Goal: Find specific page/section: Find specific page/section

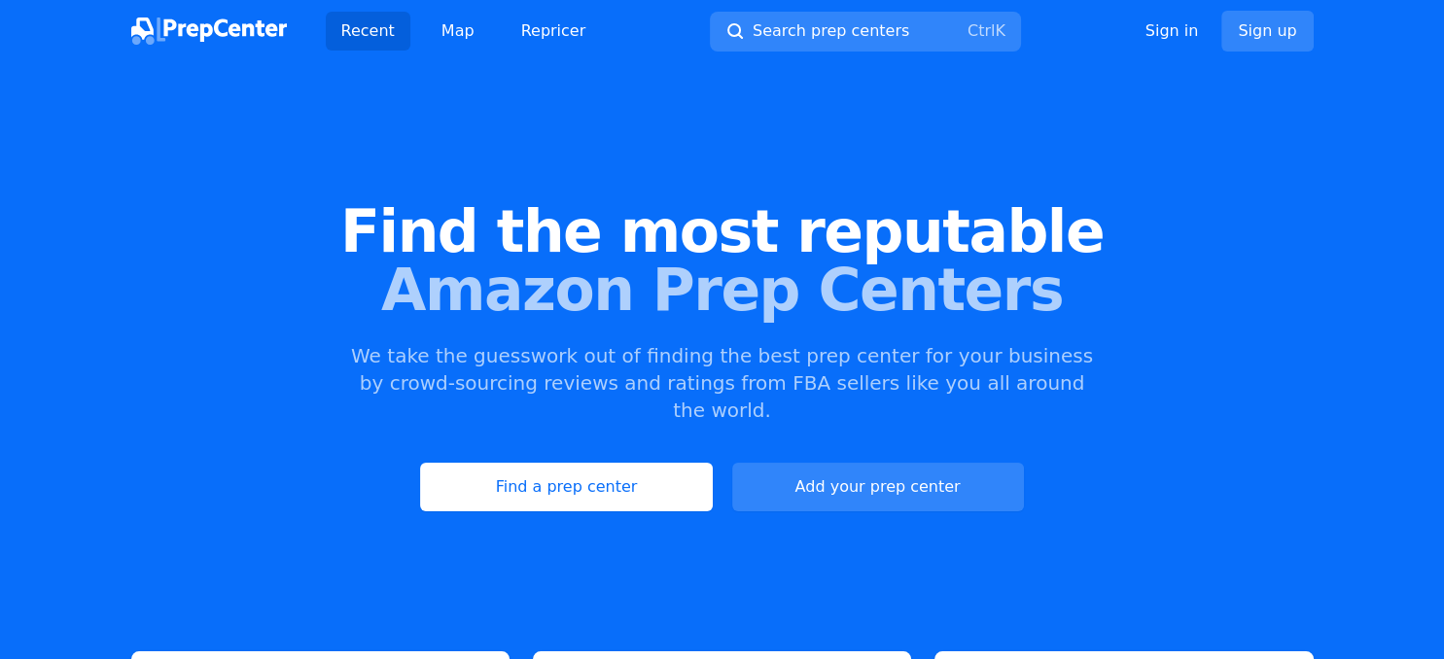
click at [639, 489] on div "Find the most reputable Amazon Prep Centers We take the guesswork out of findin…" at bounding box center [722, 356] width 1444 height 527
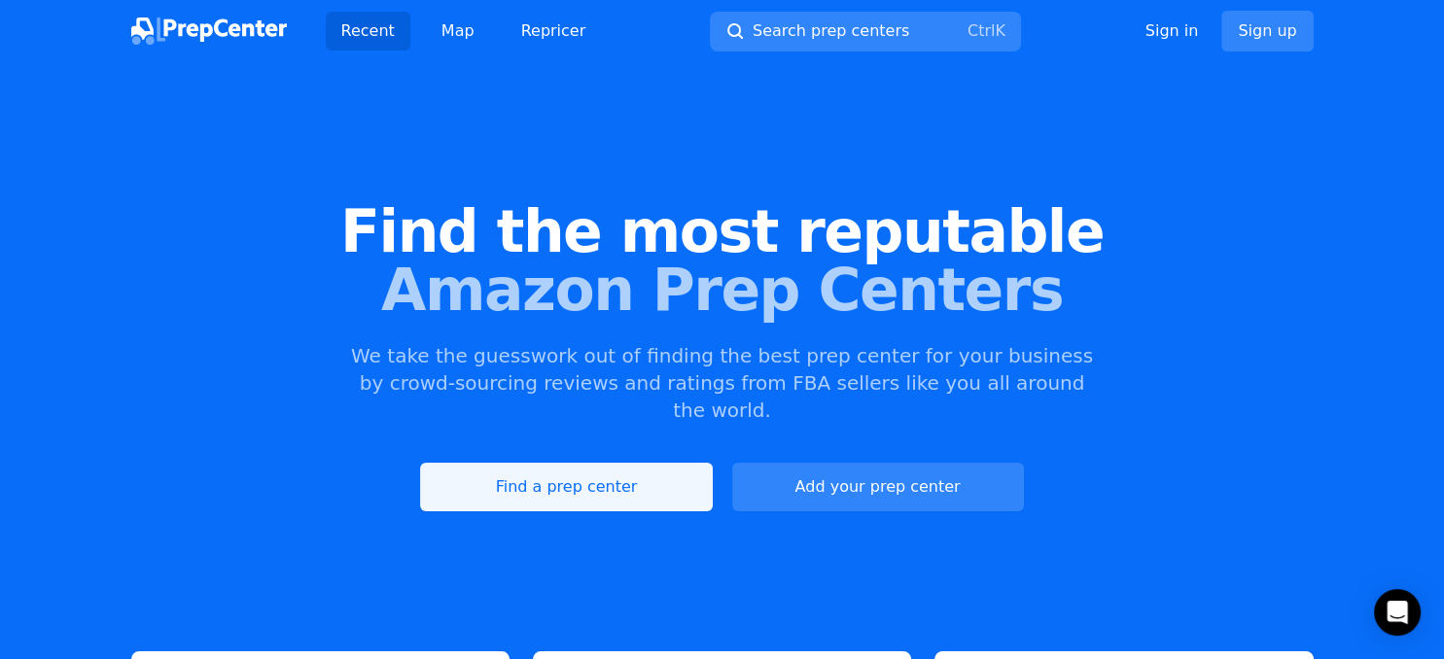
click at [636, 465] on link "Find a prep center" at bounding box center [566, 487] width 292 height 49
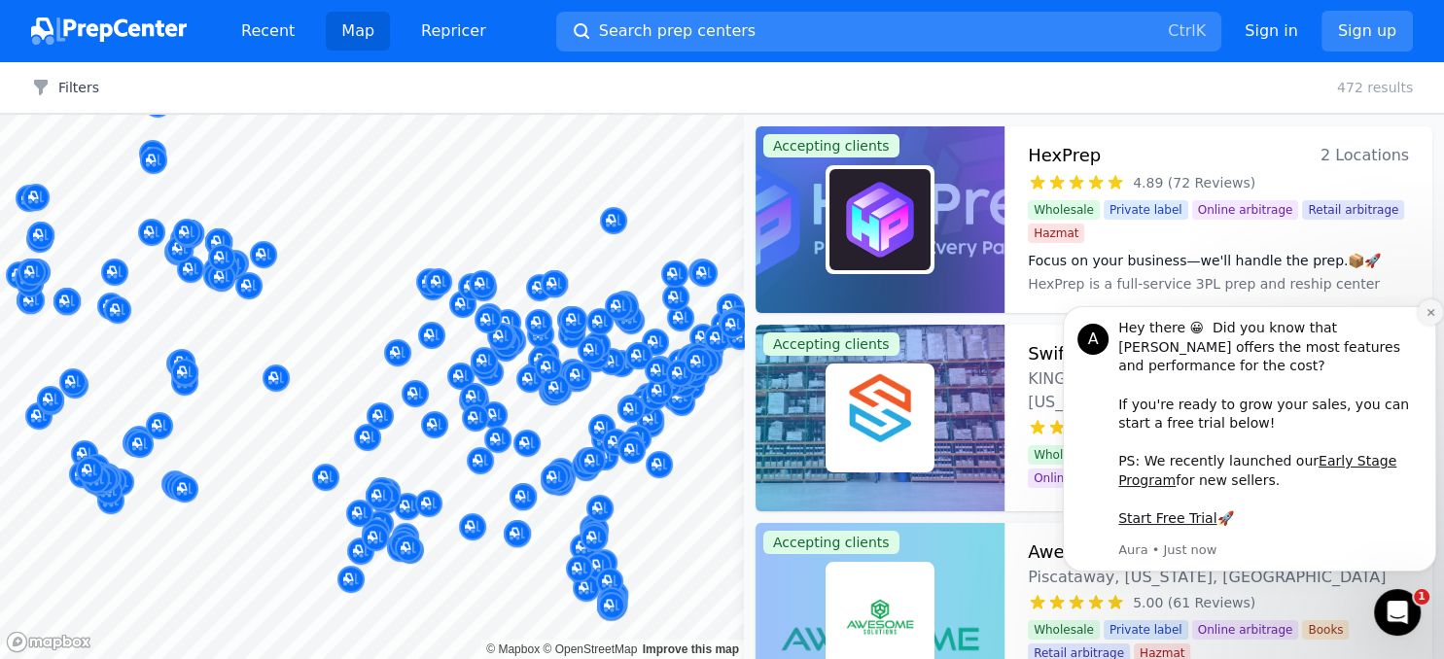
click at [1429, 318] on icon "Dismiss notification" at bounding box center [1431, 312] width 11 height 11
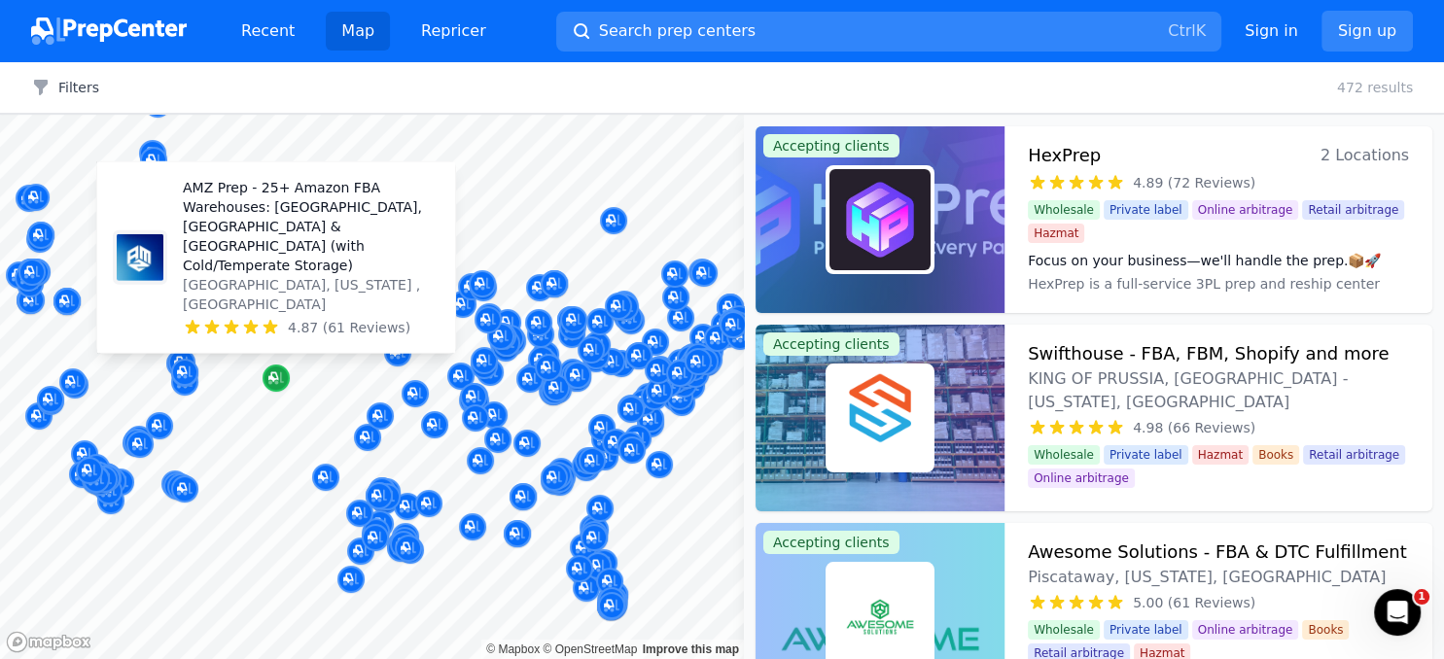
click at [280, 376] on icon "Map marker" at bounding box center [276, 378] width 16 height 19
click at [284, 370] on div "Map marker" at bounding box center [276, 378] width 27 height 27
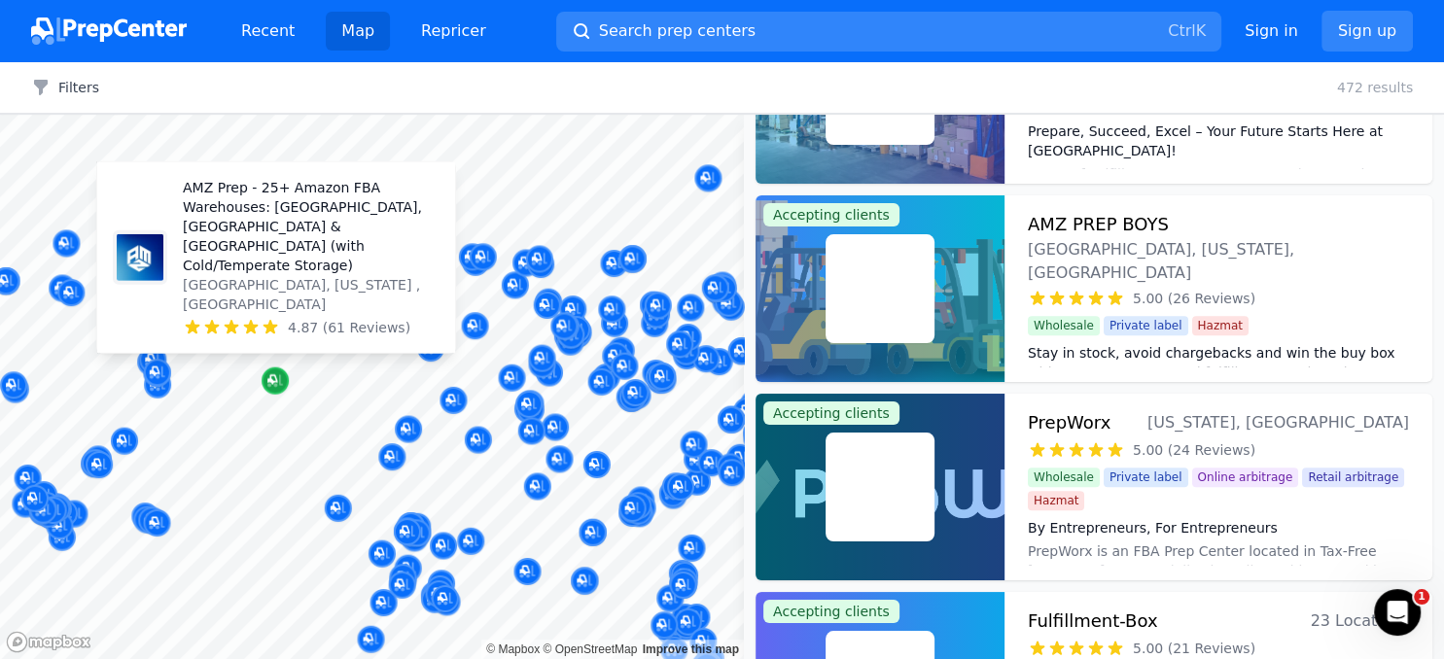
scroll to position [328, 0]
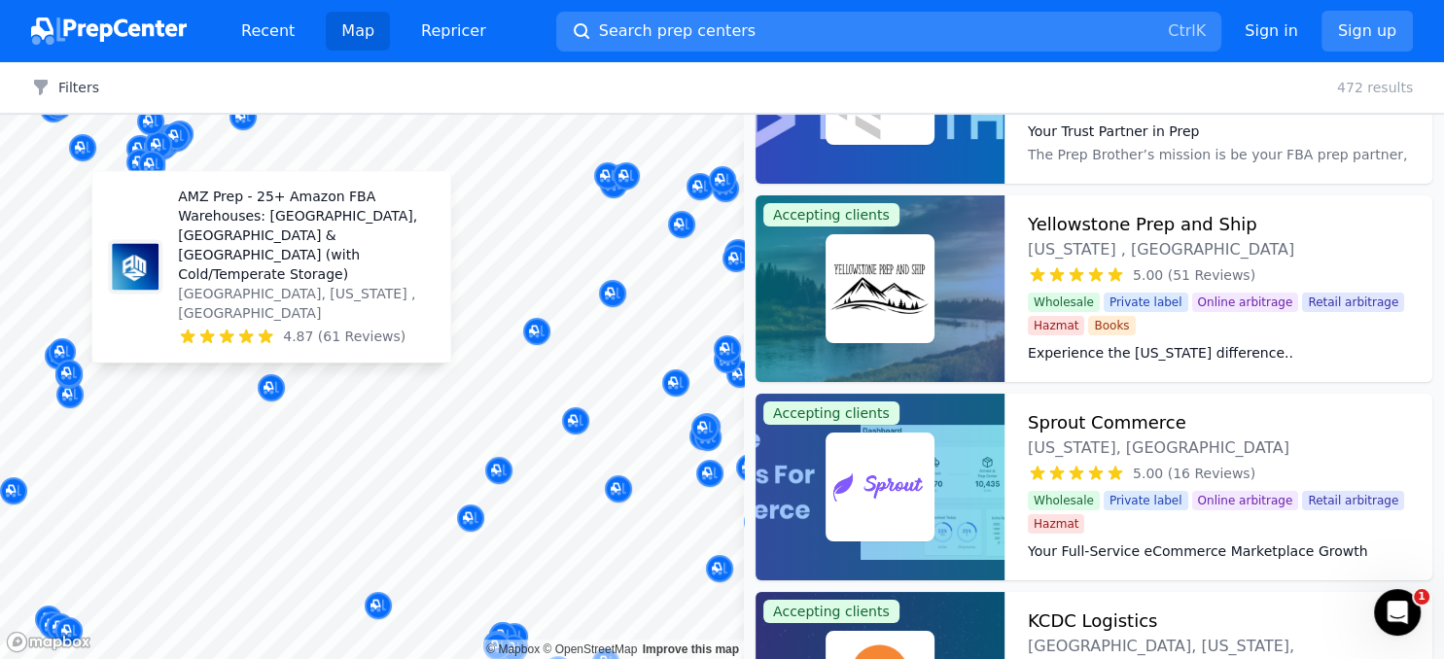
click at [247, 284] on p "AMZ Prep - 25+ Amazon FBA Warehouses: [GEOGRAPHIC_DATA], [GEOGRAPHIC_DATA] & [G…" at bounding box center [306, 235] width 257 height 97
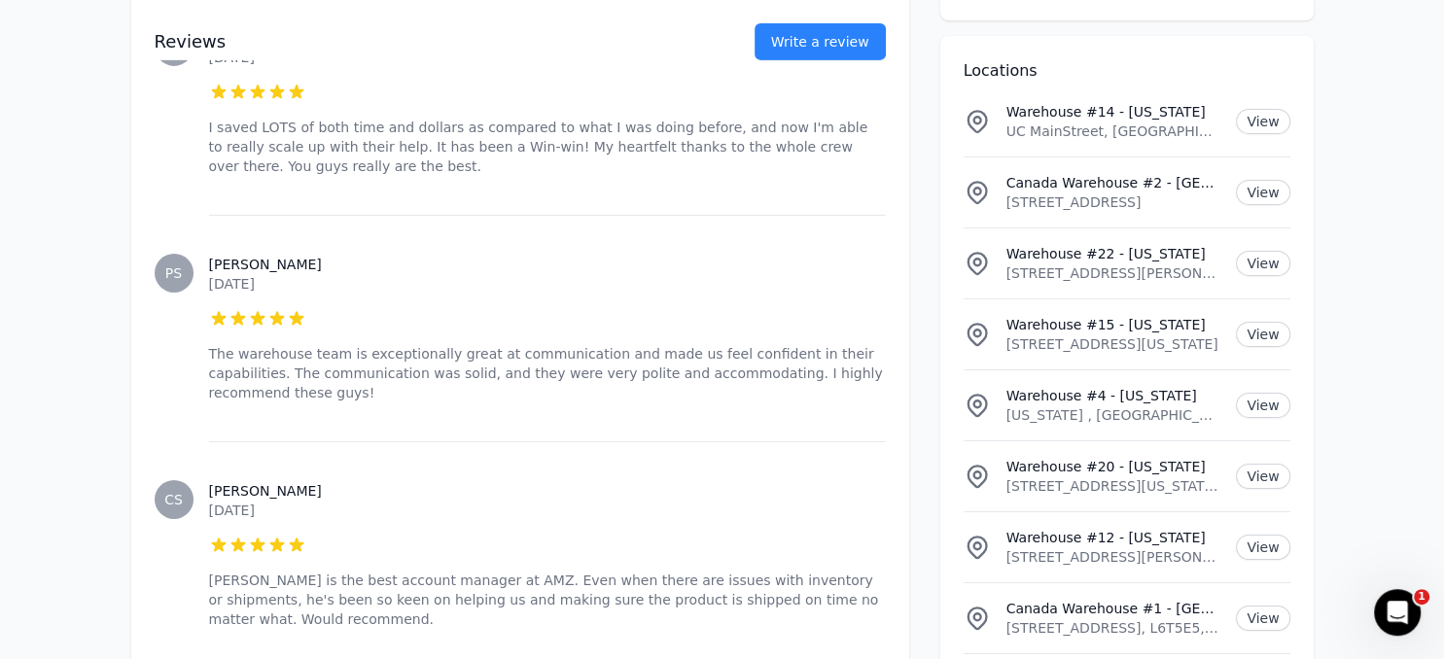
scroll to position [13481, 0]
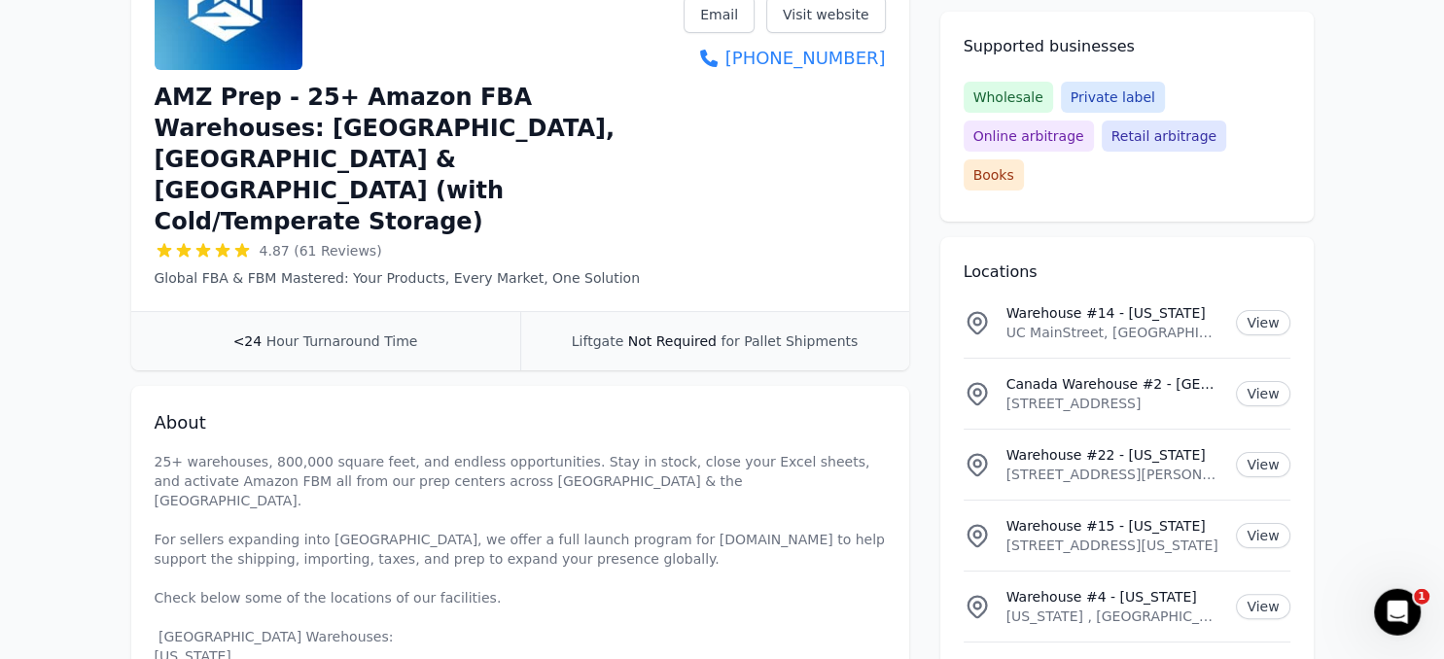
scroll to position [0, 0]
